Goal: Information Seeking & Learning: Learn about a topic

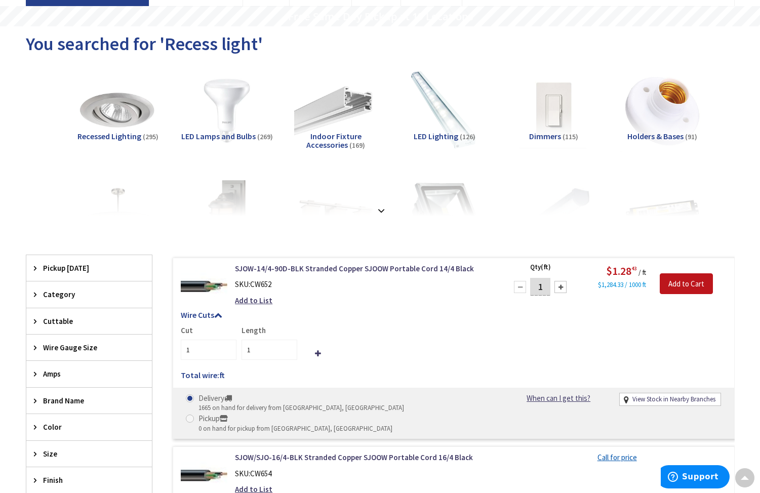
scroll to position [74, 0]
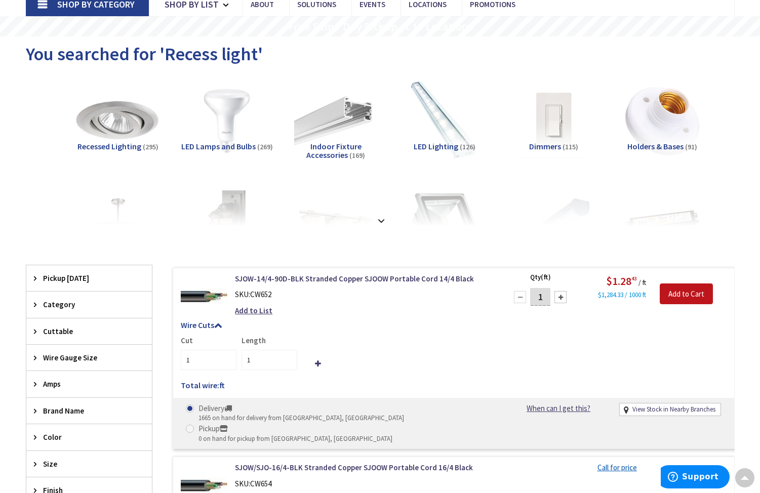
click at [132, 121] on img at bounding box center [118, 121] width 92 height 92
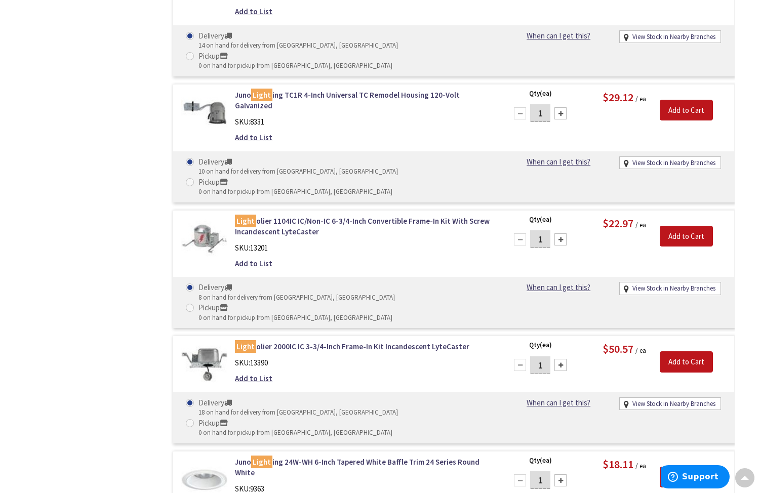
scroll to position [6618, 0]
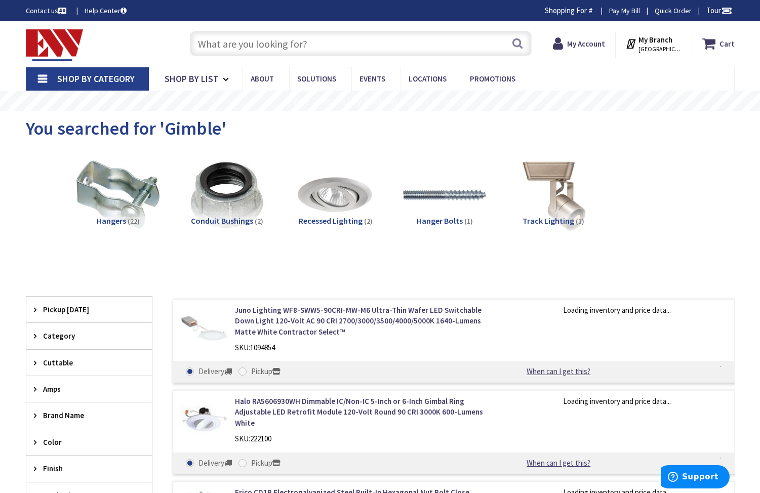
click at [314, 49] on input "text" at bounding box center [361, 43] width 342 height 25
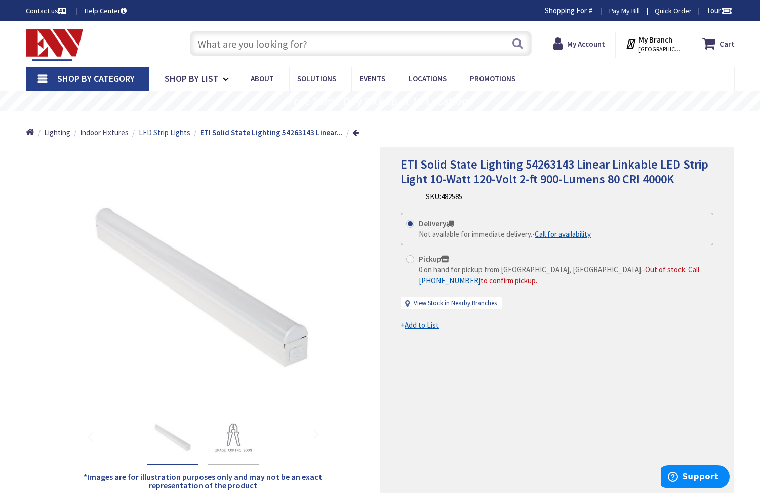
click at [171, 133] on span "LED Strip Lights" at bounding box center [165, 133] width 52 height 10
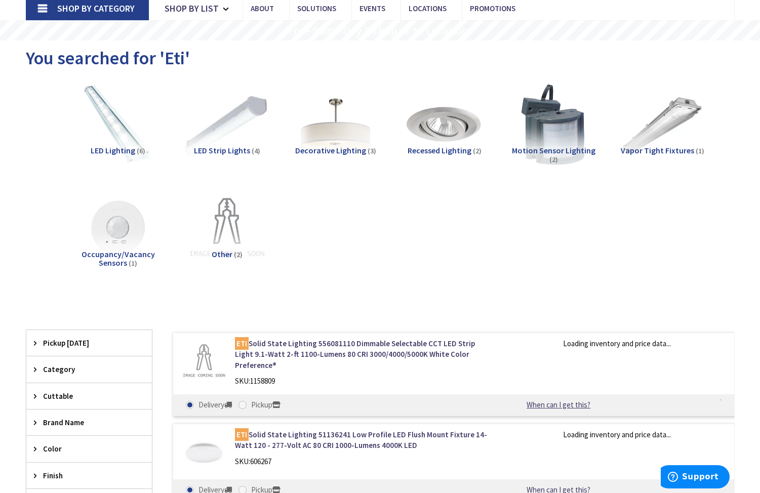
click at [236, 128] on img at bounding box center [227, 125] width 92 height 92
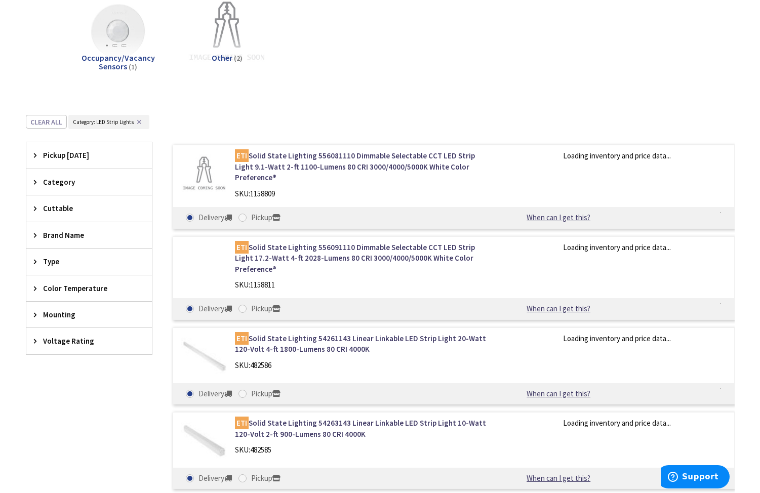
scroll to position [380, 0]
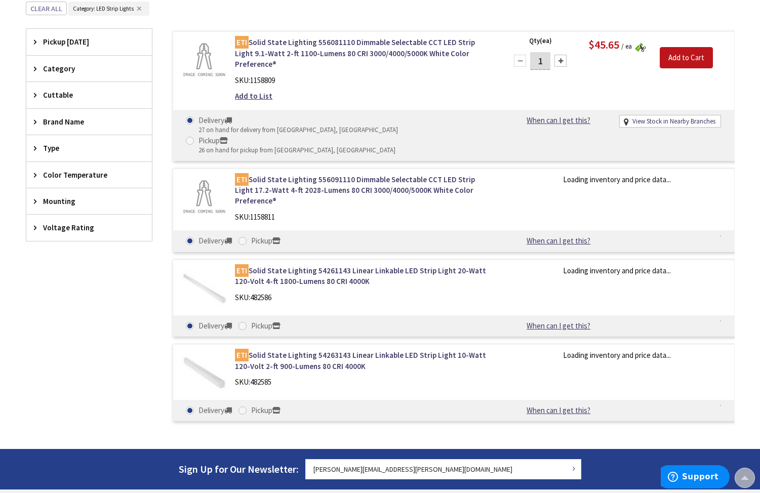
click at [210, 66] on img at bounding box center [204, 60] width 47 height 47
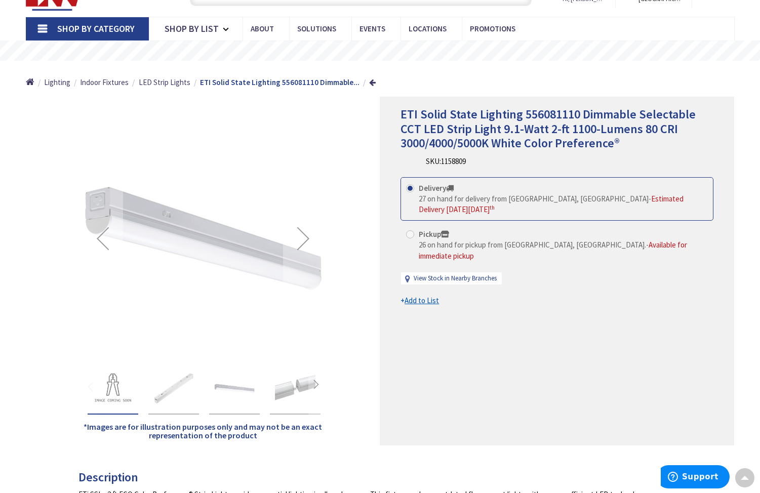
scroll to position [53, 0]
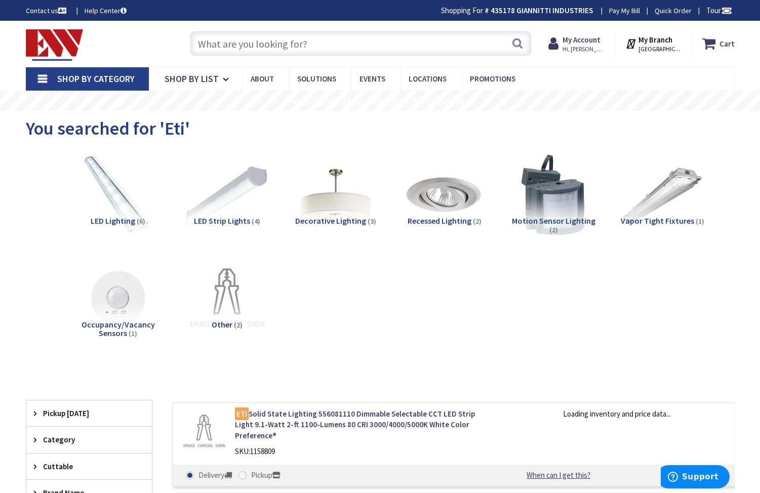
click at [234, 191] on img at bounding box center [227, 195] width 92 height 92
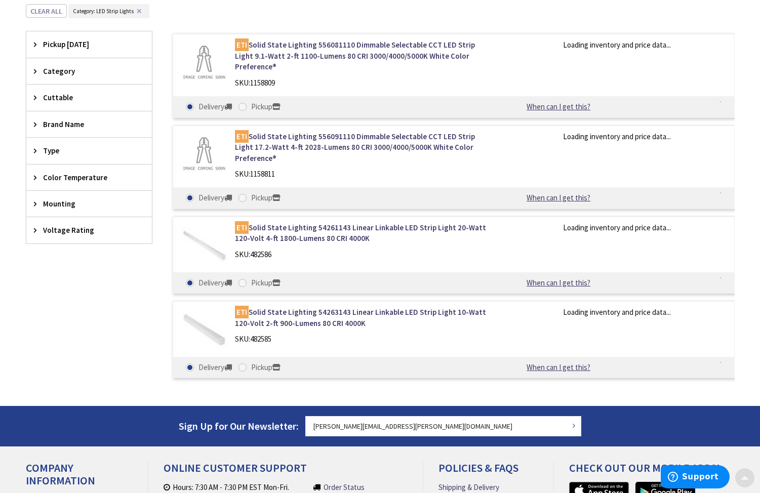
scroll to position [380, 0]
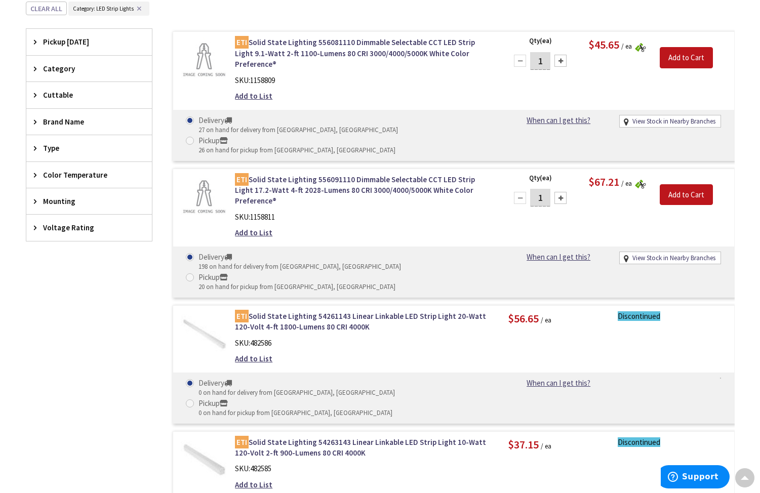
click at [202, 437] on img at bounding box center [204, 460] width 47 height 47
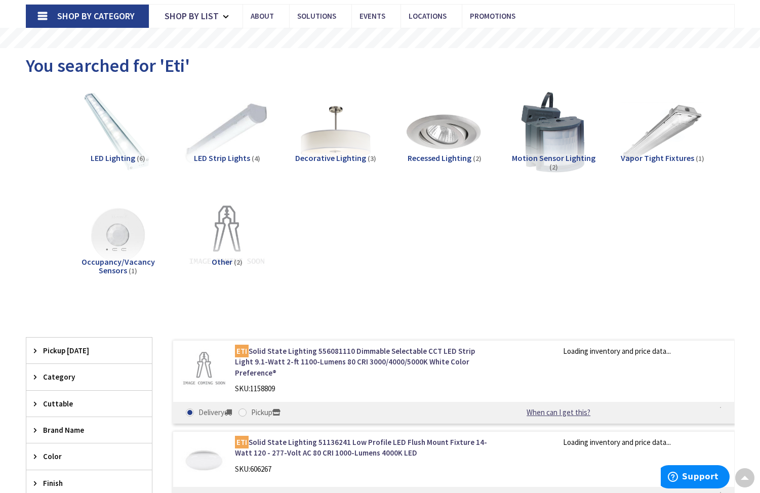
click at [222, 130] on img at bounding box center [227, 133] width 92 height 92
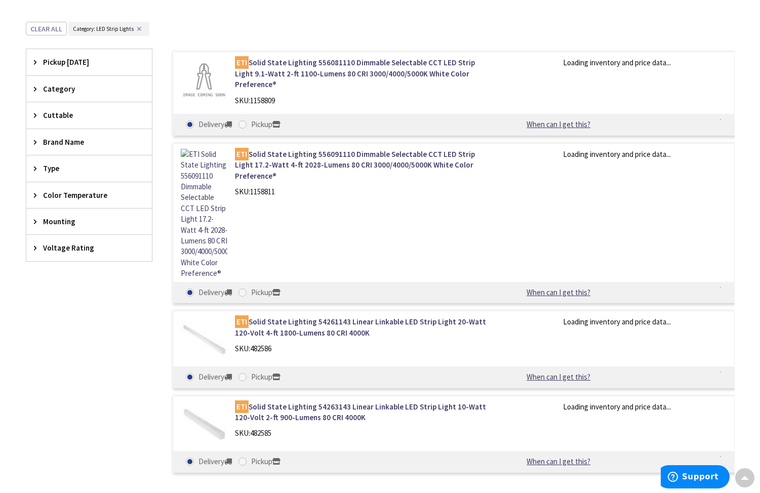
scroll to position [380, 0]
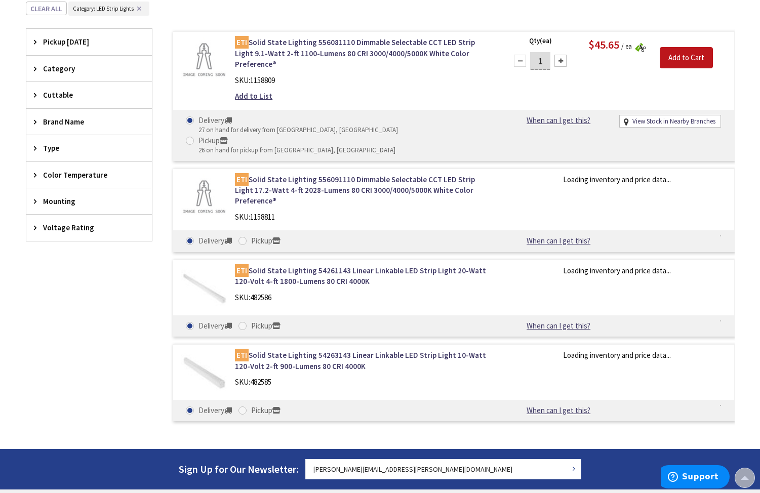
click at [206, 265] on img at bounding box center [204, 288] width 47 height 47
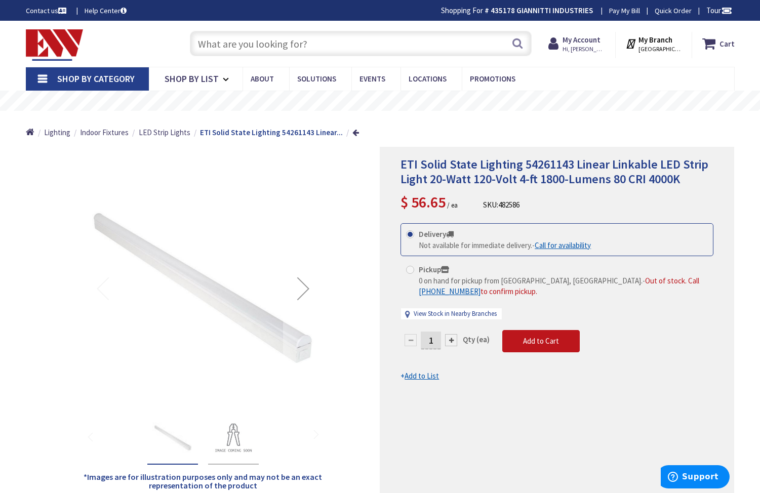
click at [315, 46] on input "text" at bounding box center [361, 43] width 342 height 25
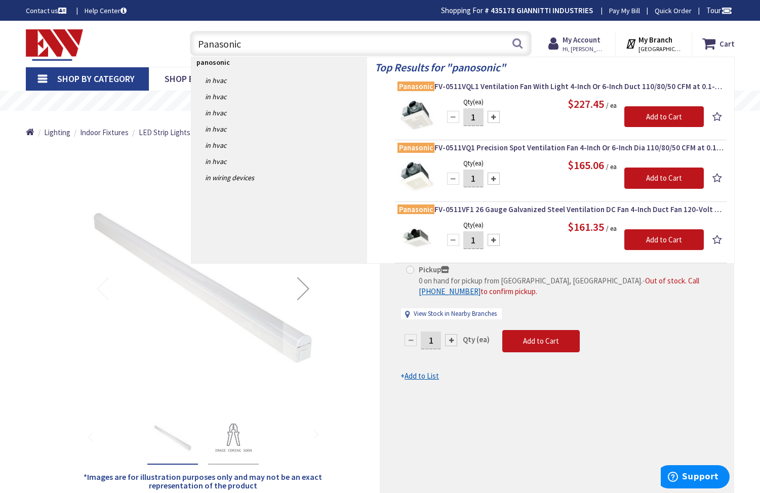
type input "Panasonic"
drag, startPoint x: 315, startPoint y: 46, endPoint x: 415, endPoint y: 237, distance: 215.3
click at [415, 237] on img at bounding box center [417, 238] width 38 height 38
